Goal: Task Accomplishment & Management: Complete application form

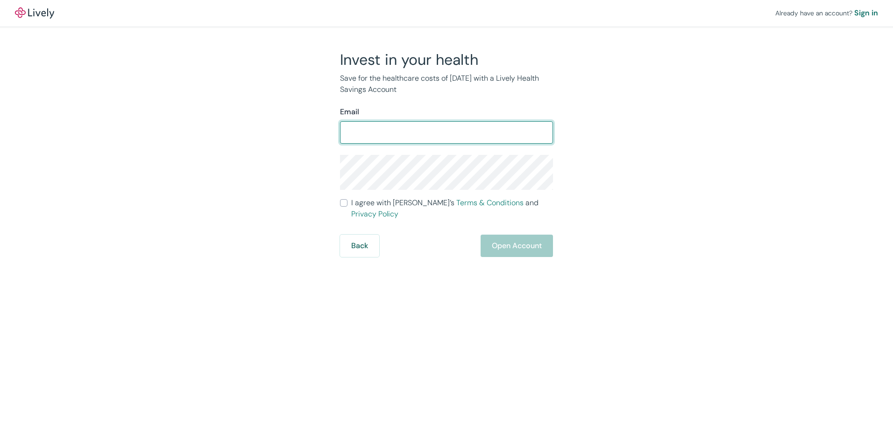
click at [357, 129] on input "Email" at bounding box center [446, 132] width 213 height 19
type input "[EMAIL_ADDRESS][DOMAIN_NAME]"
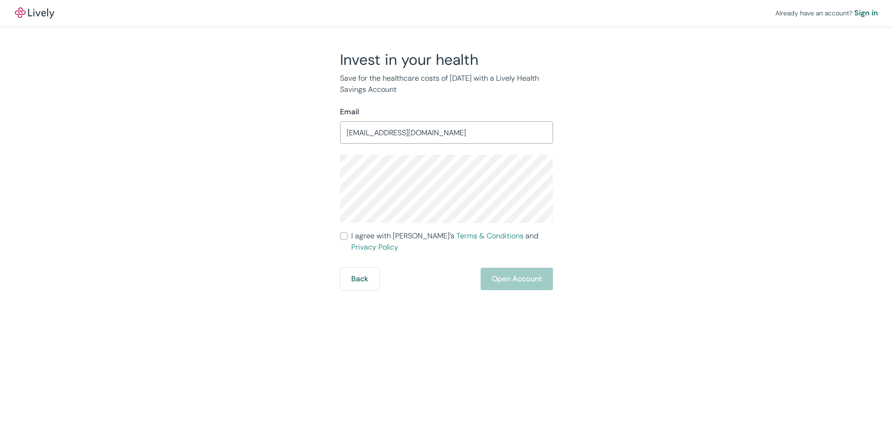
click at [339, 238] on div "Invest in your health Save for the healthcare costs of [DATE] with a Lively Hea…" at bounding box center [441, 170] width 224 height 240
click at [345, 237] on input "I agree with Lively’s Terms & Conditions and Privacy Policy" at bounding box center [343, 236] width 7 height 7
checkbox input "true"
click at [525, 268] on button "Open Account" at bounding box center [516, 279] width 72 height 22
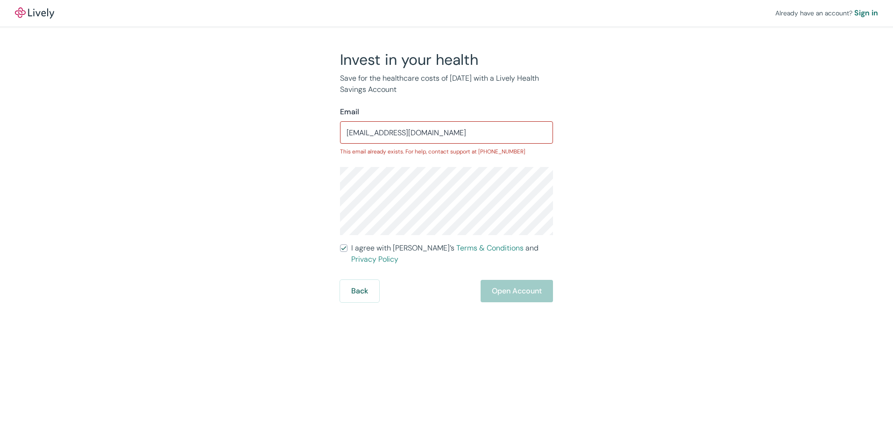
click at [245, 194] on div "Invest in your health Save for the healthcare costs of [DATE] with a Lively Hea…" at bounding box center [441, 176] width 448 height 252
click at [354, 280] on button "Back" at bounding box center [359, 291] width 39 height 22
